Goal: Find contact information: Find contact information

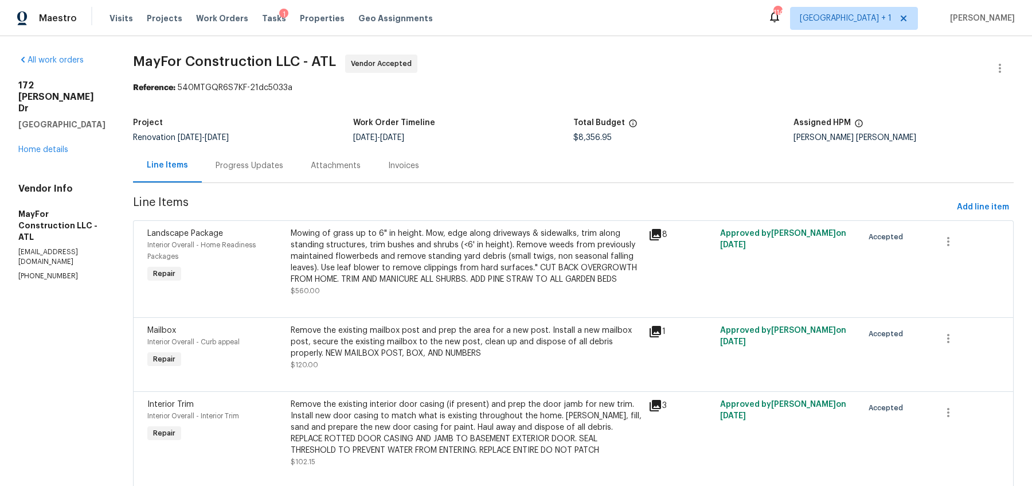
click at [55, 225] on div "Vendor Info MayFor Construction LLC - ATL [EMAIL_ADDRESS][DOMAIN_NAME] [PHONE_N…" at bounding box center [61, 232] width 87 height 98
click at [75, 247] on p "[EMAIL_ADDRESS][DOMAIN_NAME]" at bounding box center [61, 256] width 87 height 19
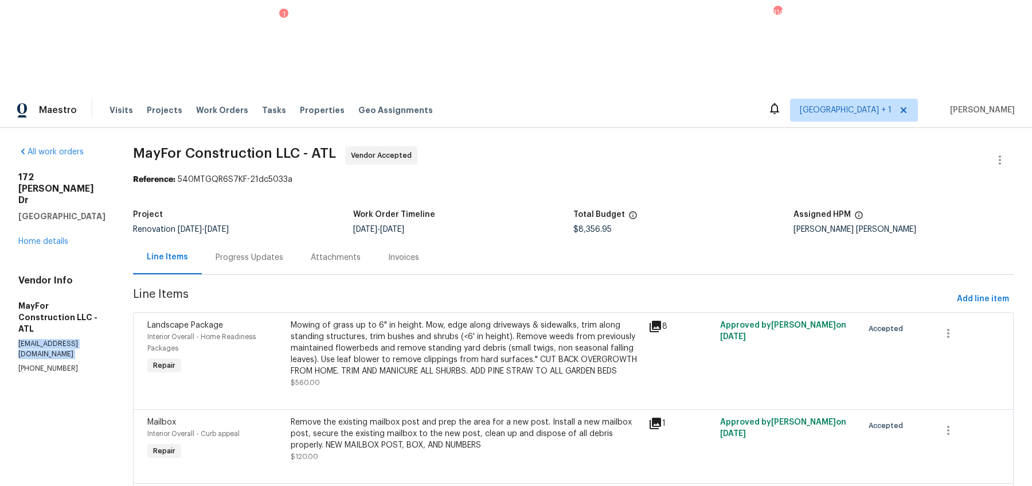
click at [75, 339] on p "[EMAIL_ADDRESS][DOMAIN_NAME]" at bounding box center [61, 348] width 87 height 19
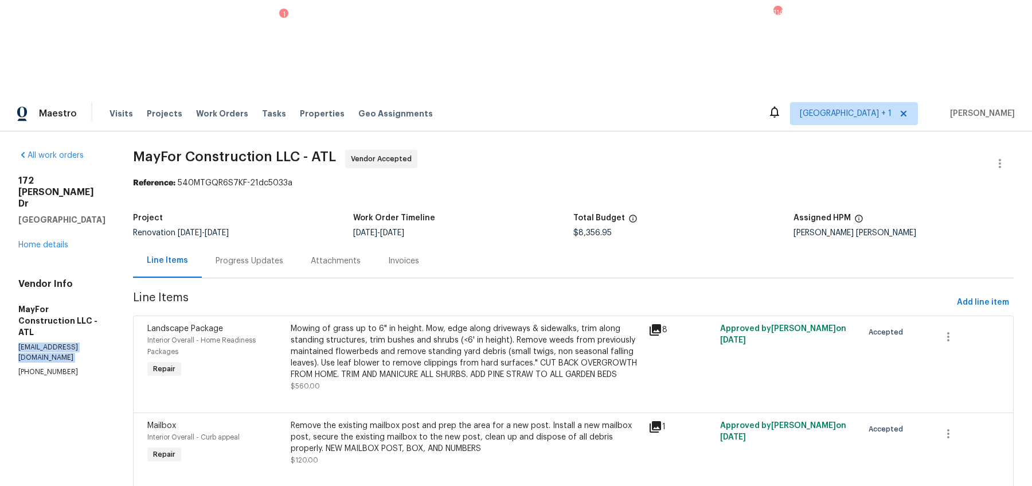
copy p "[EMAIL_ADDRESS][DOMAIN_NAME]"
drag, startPoint x: 80, startPoint y: 87, endPoint x: 14, endPoint y: 85, distance: 65.4
copy h2 "172 [PERSON_NAME] Dr"
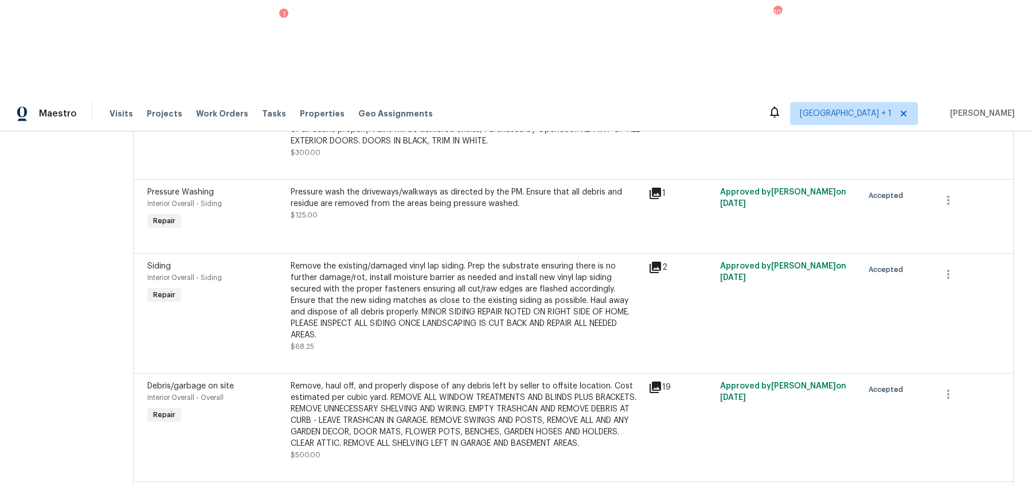
scroll to position [1655, 0]
